Goal: Transaction & Acquisition: Purchase product/service

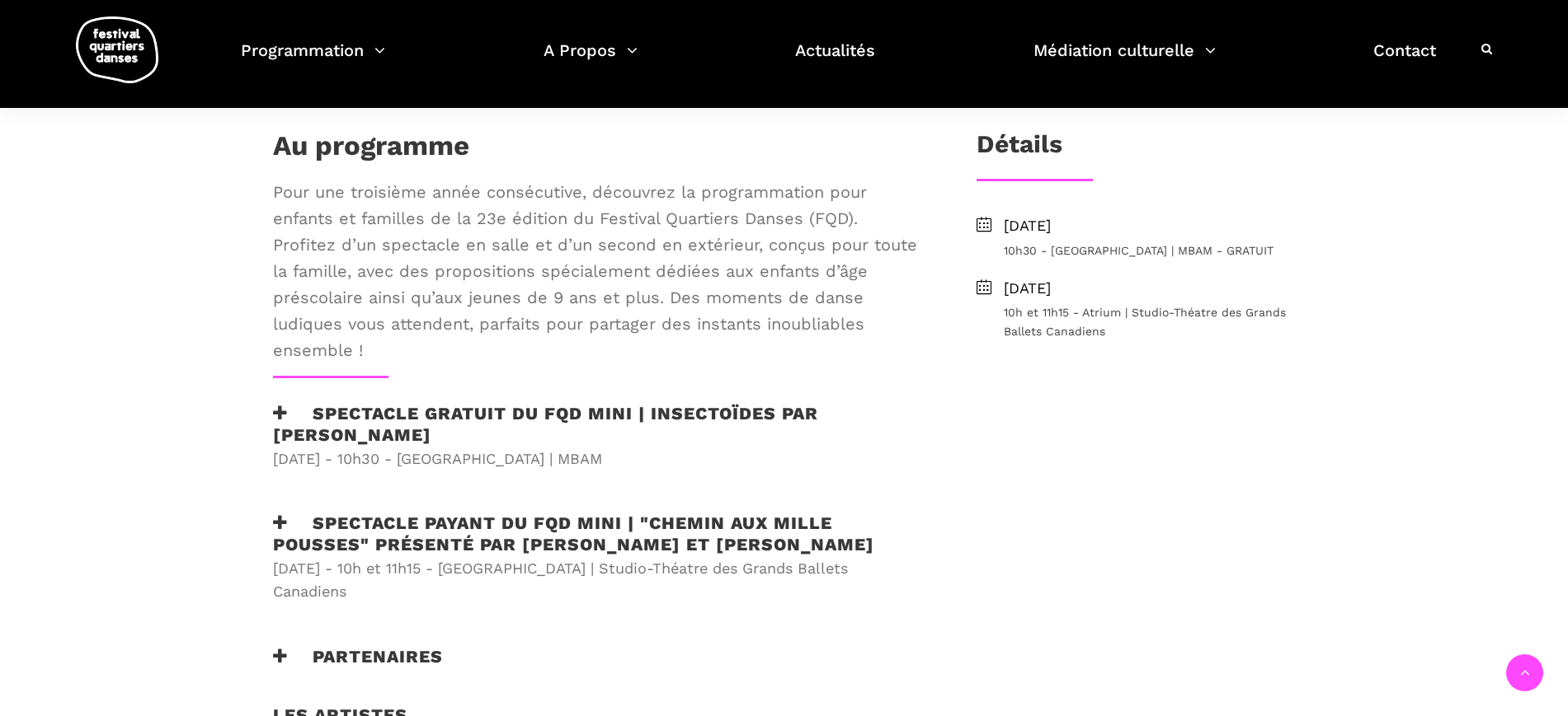
scroll to position [171, 0]
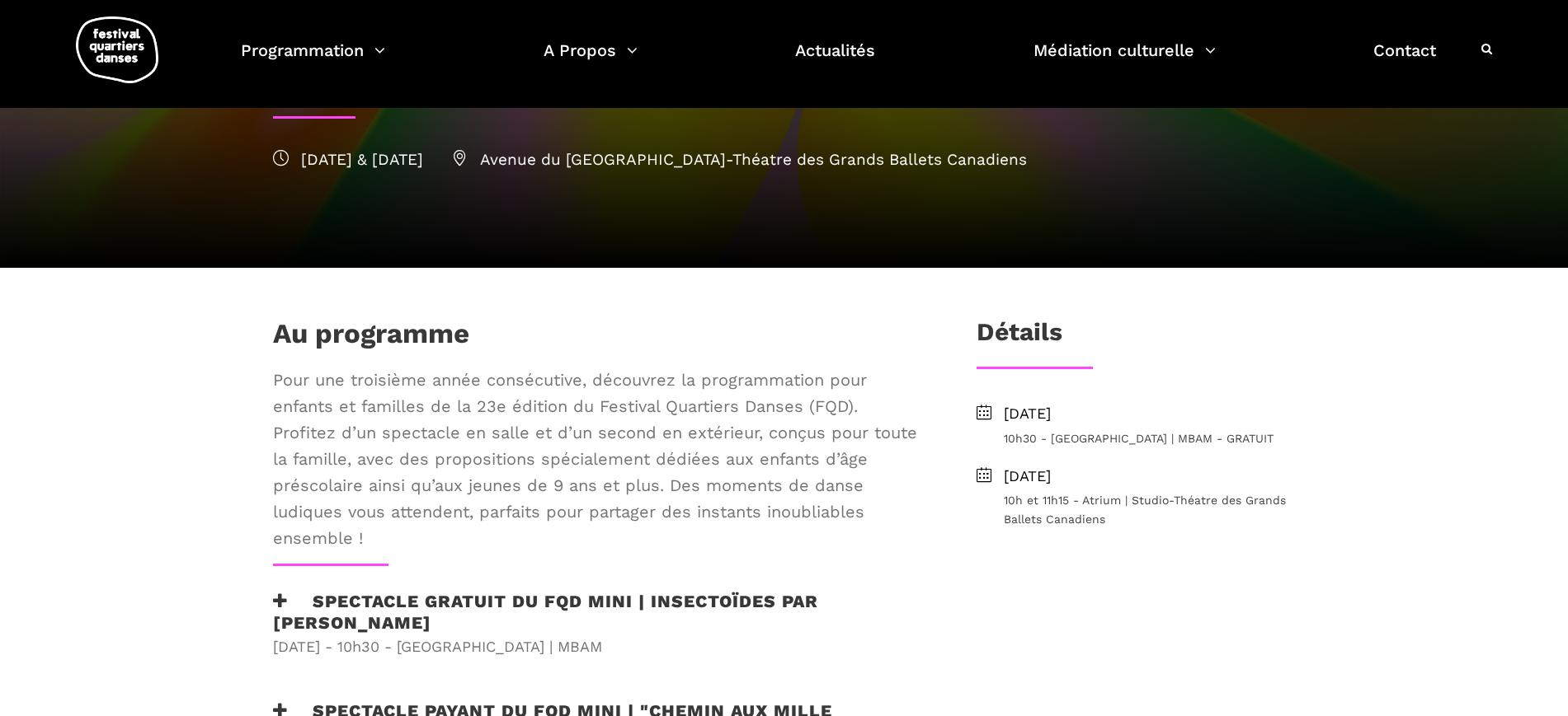
click at [1087, 484] on span "[DATE]" at bounding box center [1149, 476] width 292 height 24
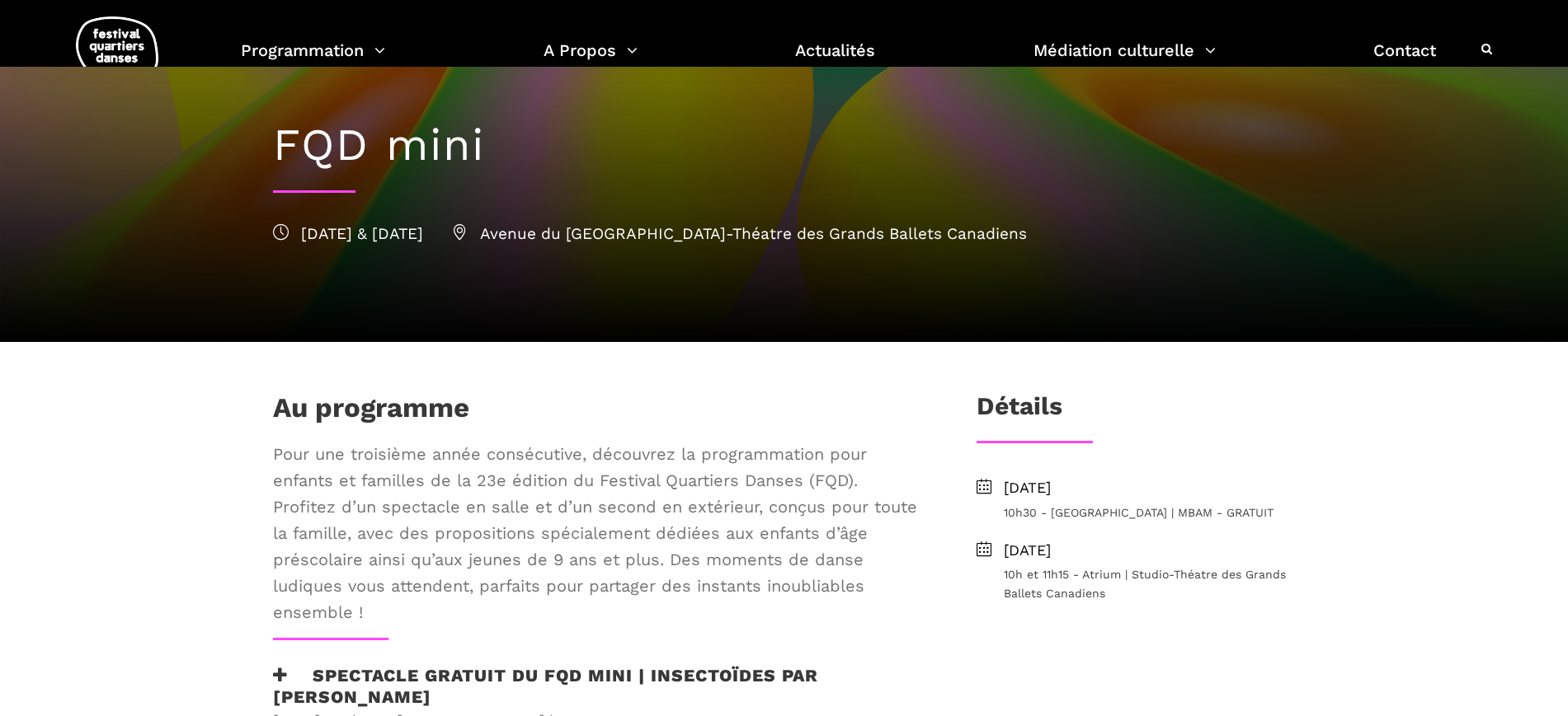
scroll to position [0, 0]
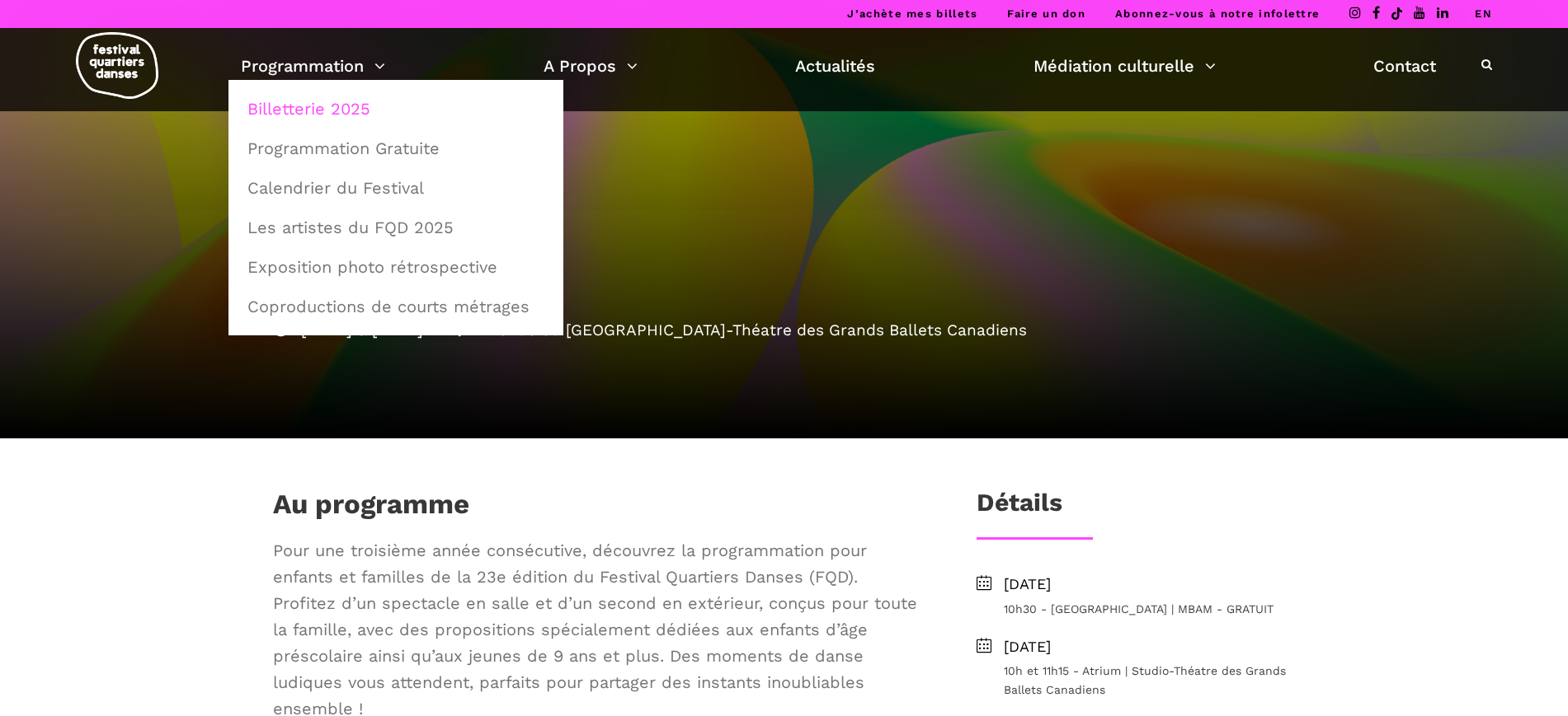
click at [334, 109] on link "Billetterie 2025" at bounding box center [396, 108] width 317 height 38
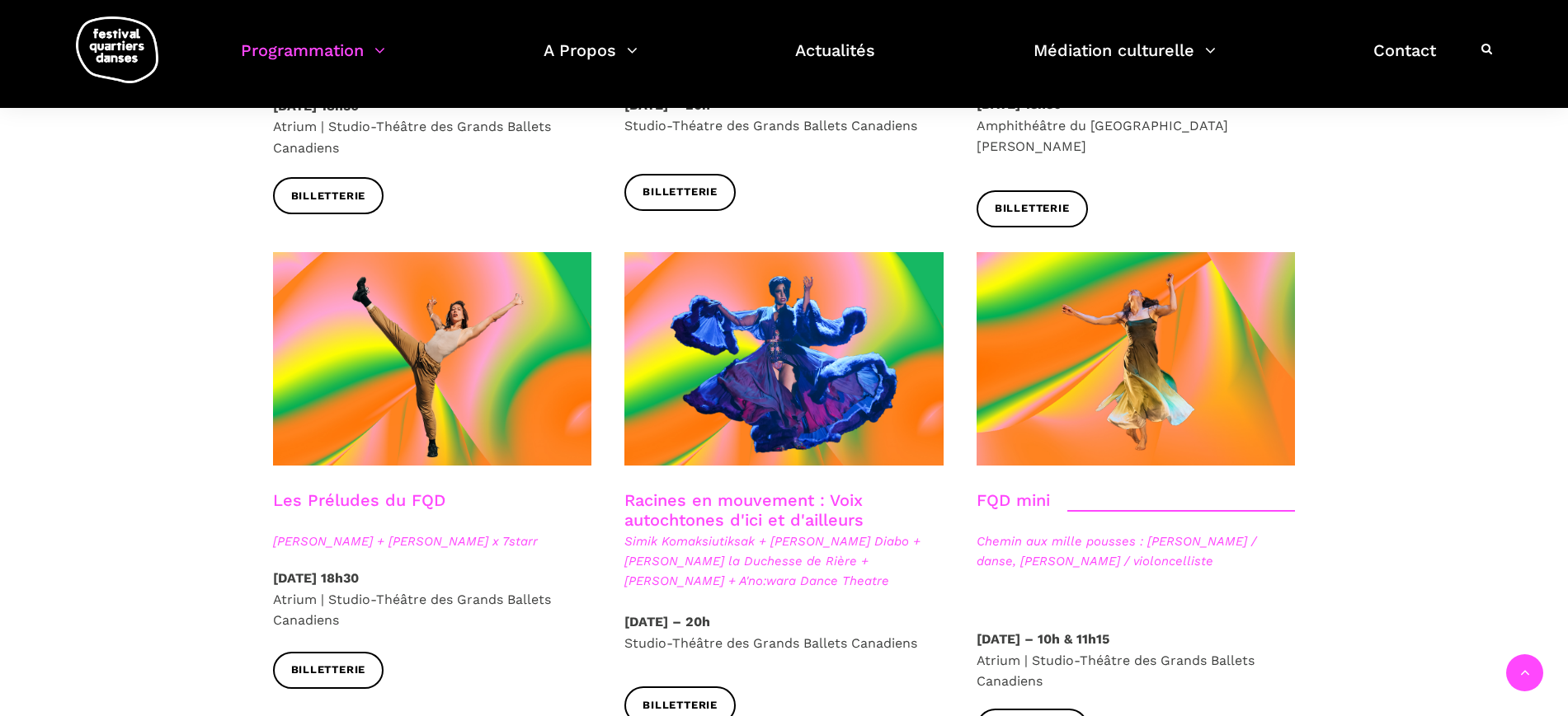
scroll to position [2370, 0]
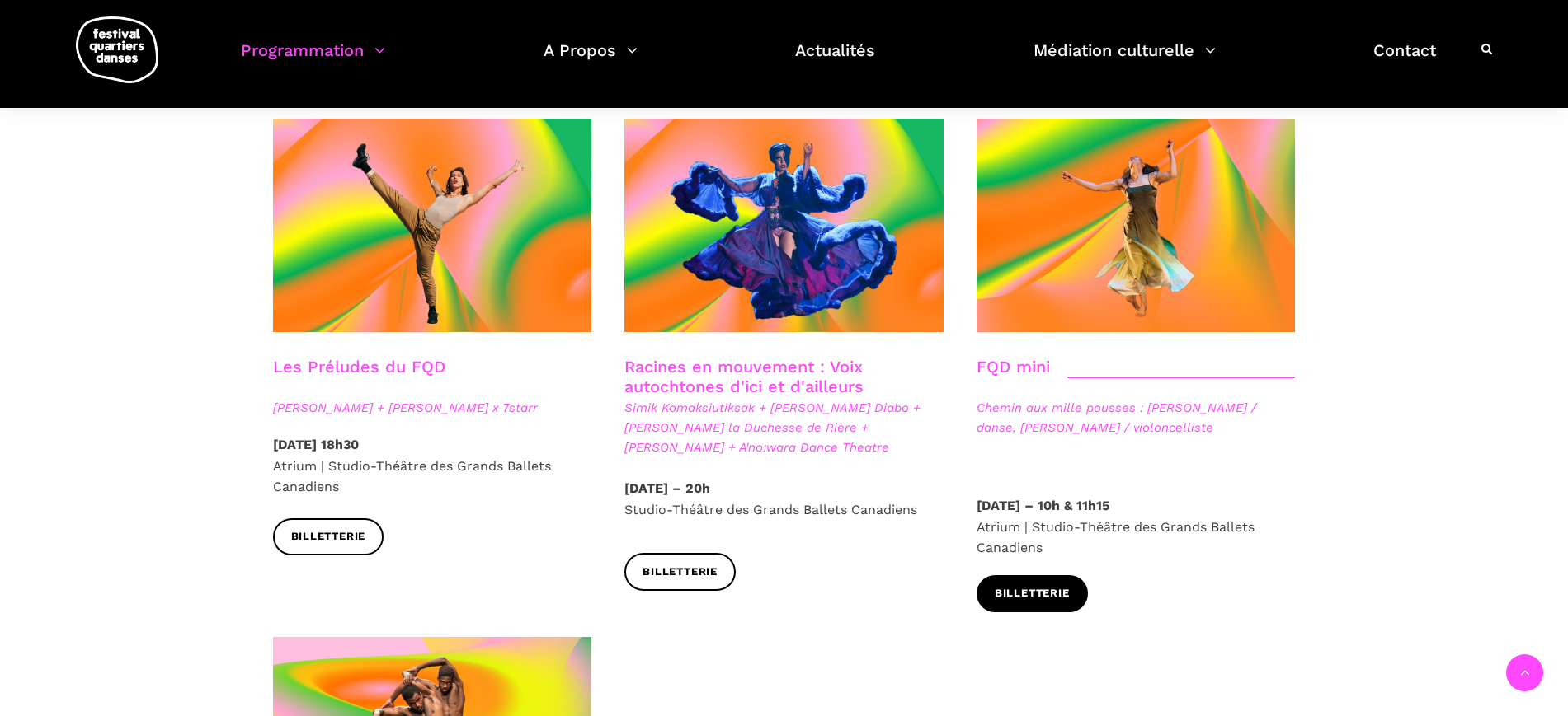
click at [1052, 586] on span "Billetterie" at bounding box center [1032, 594] width 75 height 17
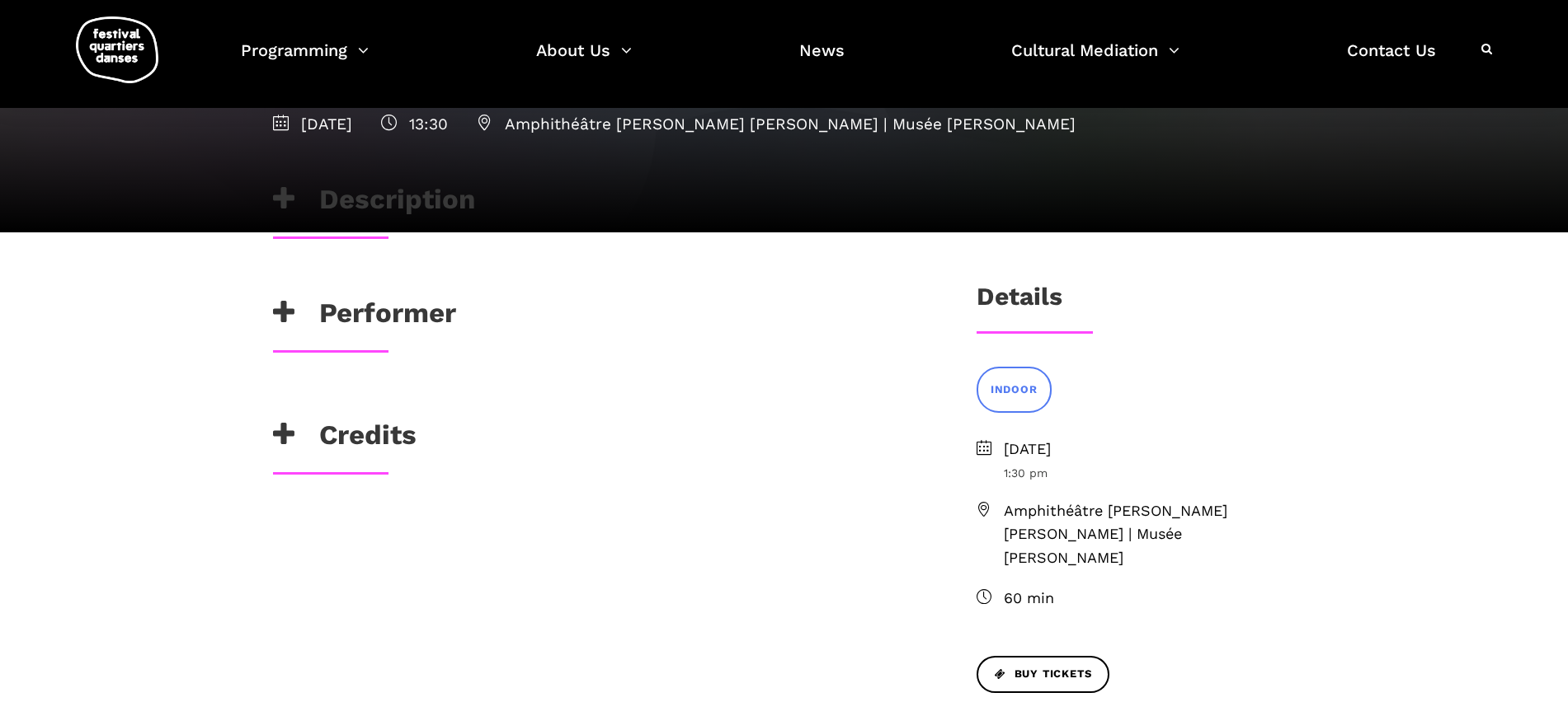
scroll to position [103, 0]
